Goal: Transaction & Acquisition: Subscribe to service/newsletter

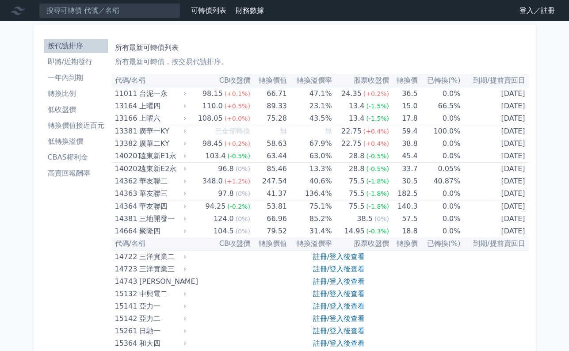
click at [531, 17] on link "登入／註冊" at bounding box center [538, 11] width 50 height 14
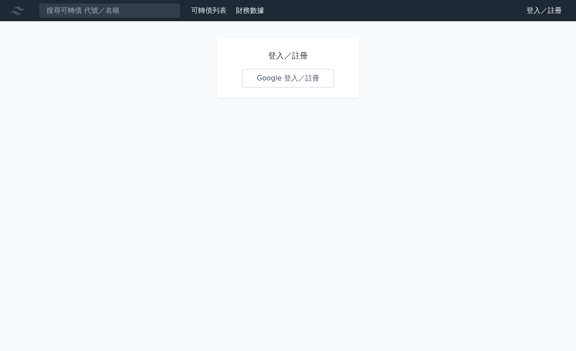
click at [280, 75] on link "Google 登入／註冊" at bounding box center [288, 78] width 92 height 19
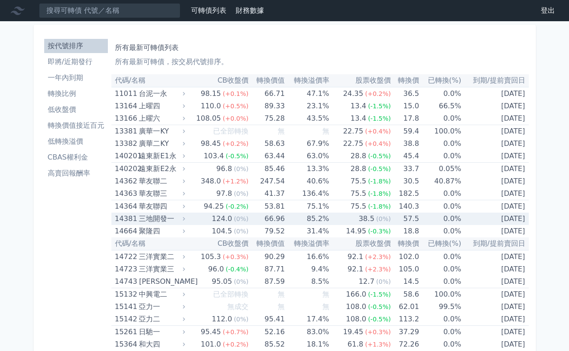
scroll to position [772, 0]
